Goal: Navigation & Orientation: Find specific page/section

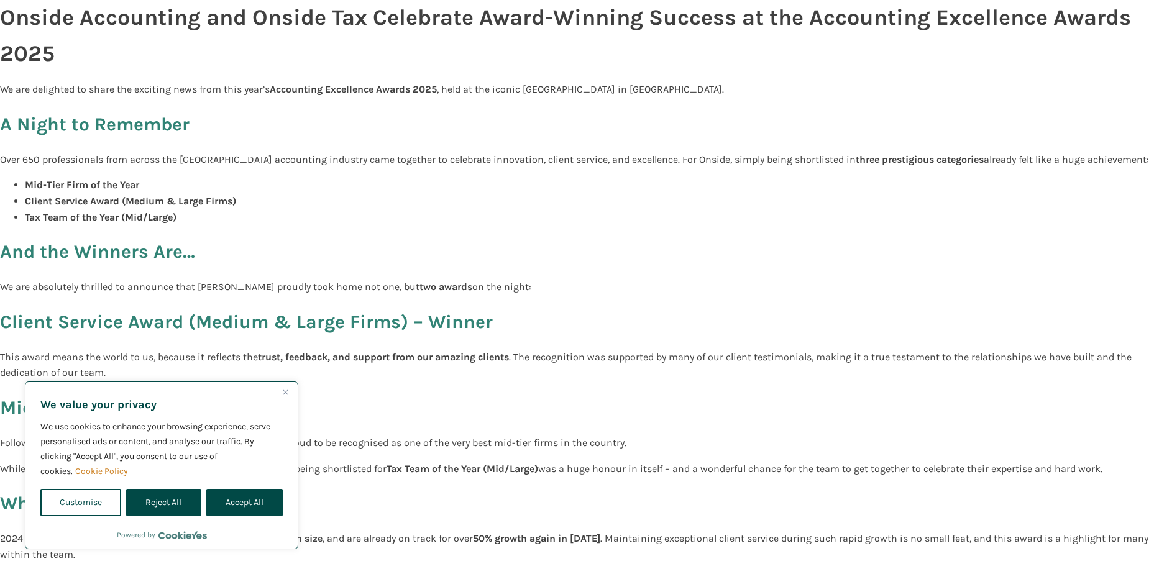
drag, startPoint x: 238, startPoint y: 508, endPoint x: 249, endPoint y: 499, distance: 13.8
click at [238, 506] on button "Accept All" at bounding box center [244, 502] width 76 height 27
checkbox input "true"
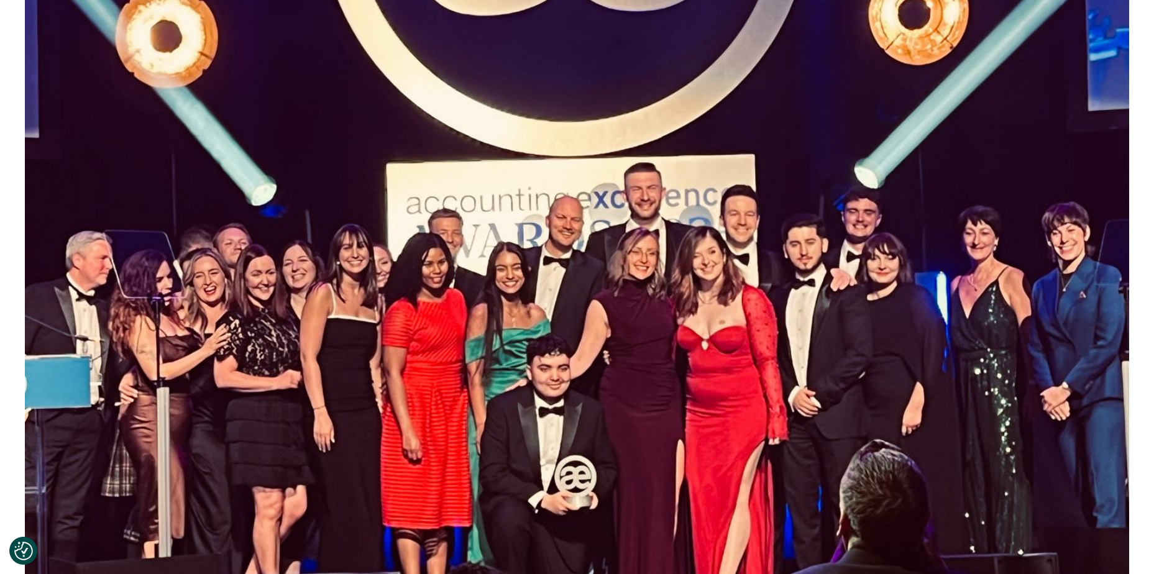
scroll to position [1543, 0]
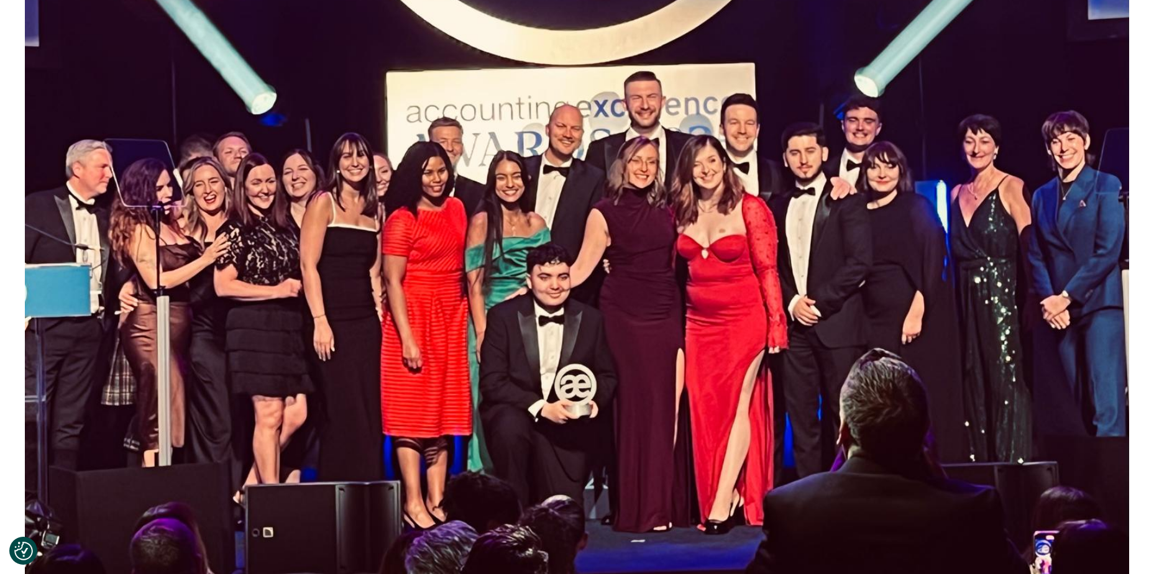
click at [449, 148] on img at bounding box center [577, 104] width 1104 height 979
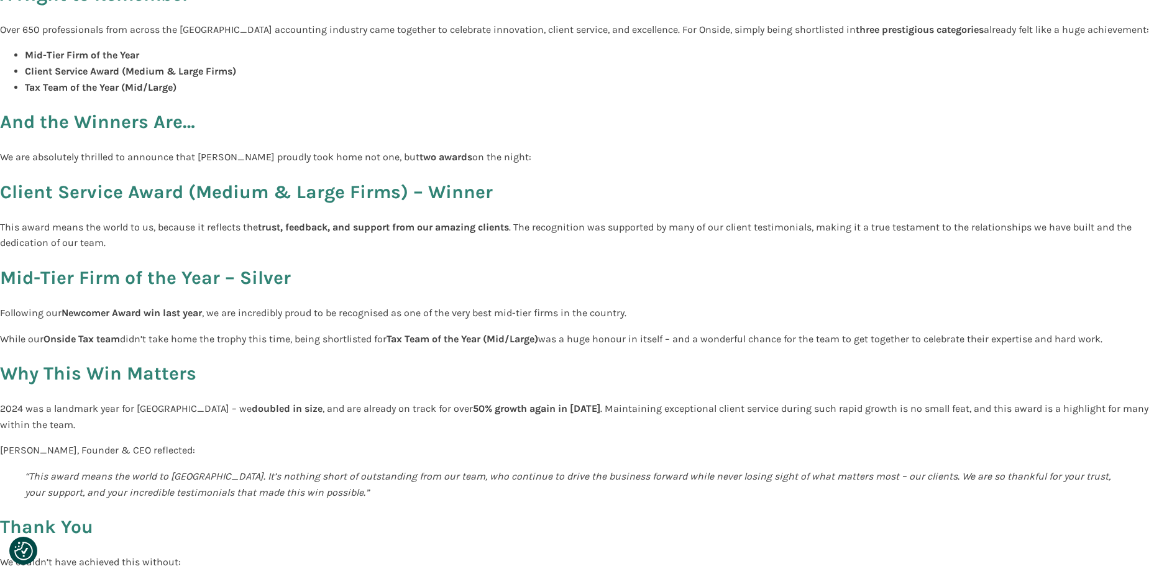
scroll to position [0, 0]
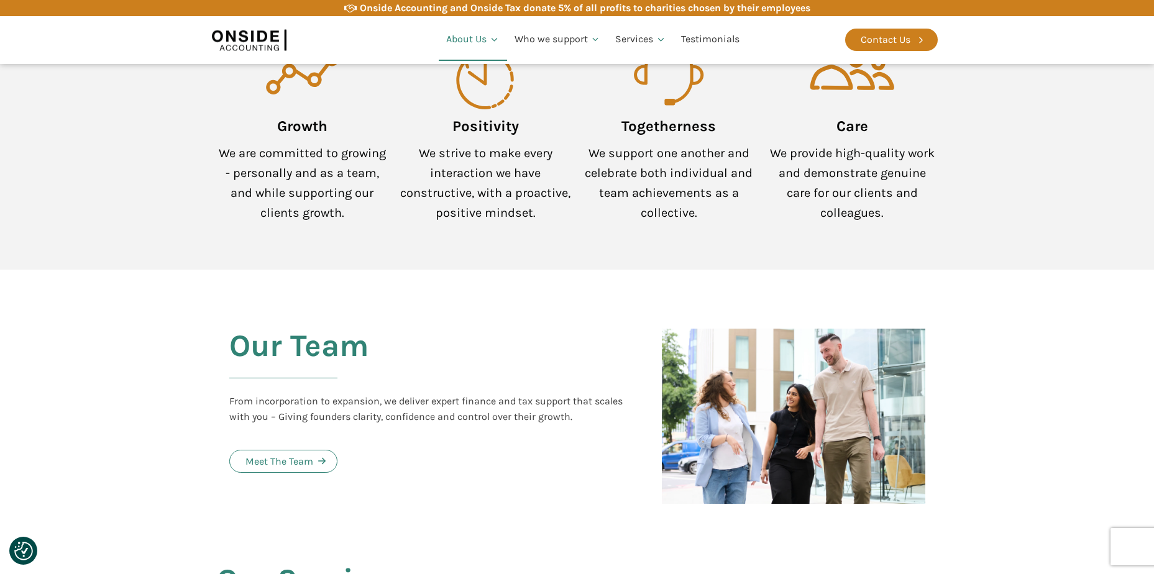
scroll to position [1095, 0]
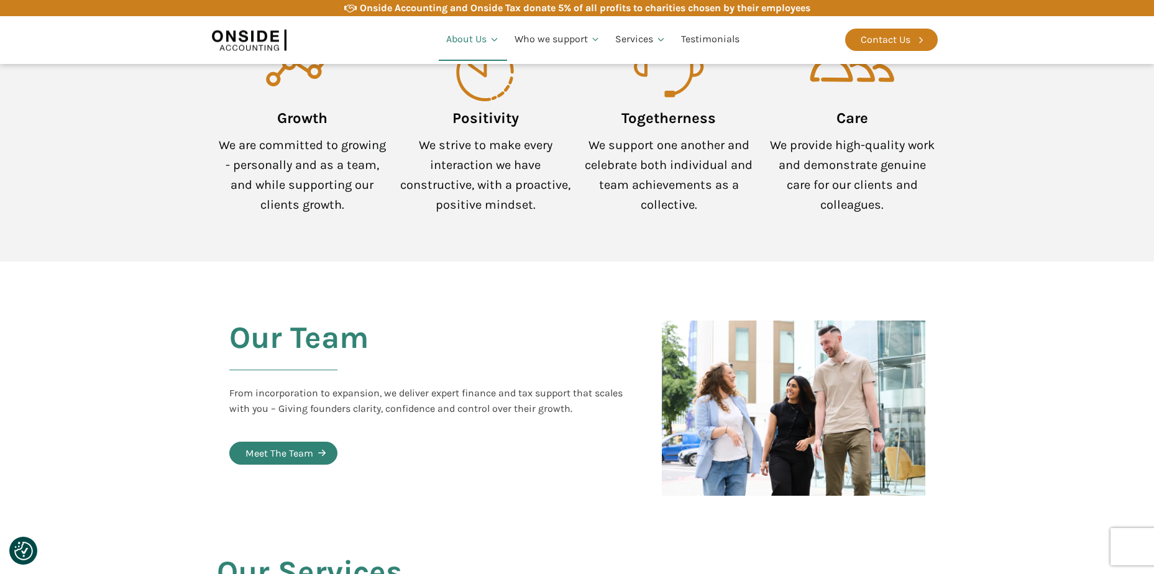
click at [259, 445] on div "Meet The Team" at bounding box center [279, 453] width 68 height 16
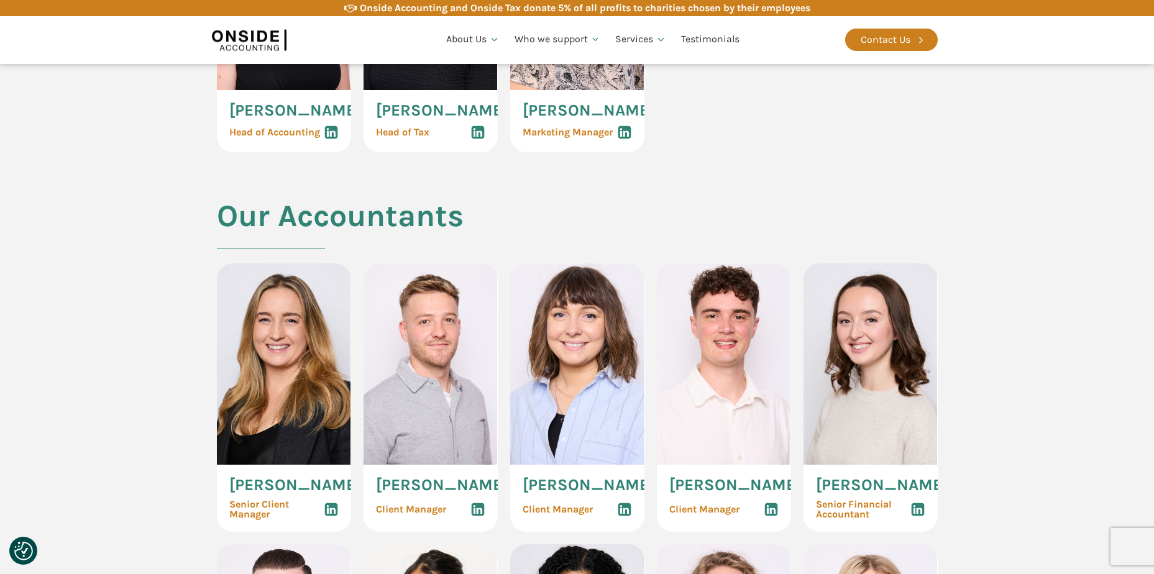
scroll to position [1103, 0]
